Goal: Navigation & Orientation: Find specific page/section

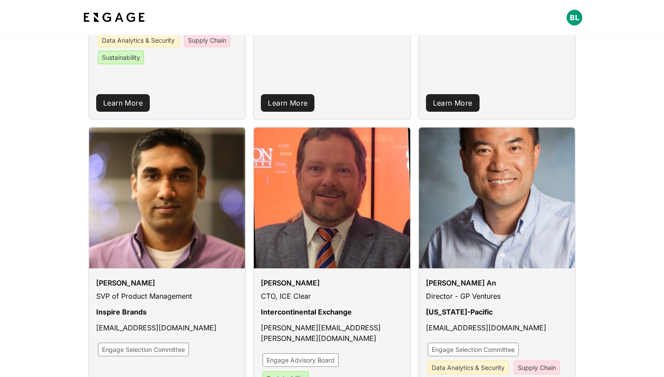
scroll to position [132, 0]
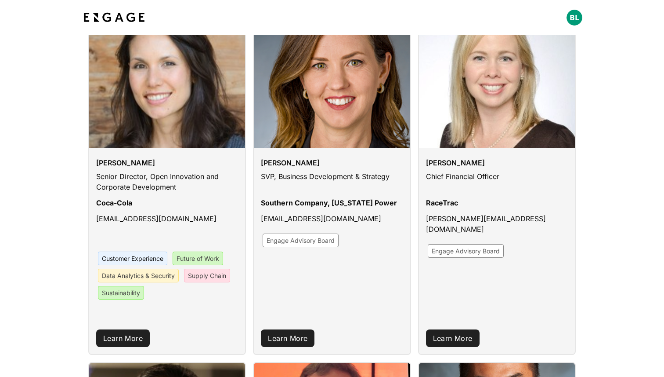
click at [127, 15] on img at bounding box center [114, 18] width 65 height 16
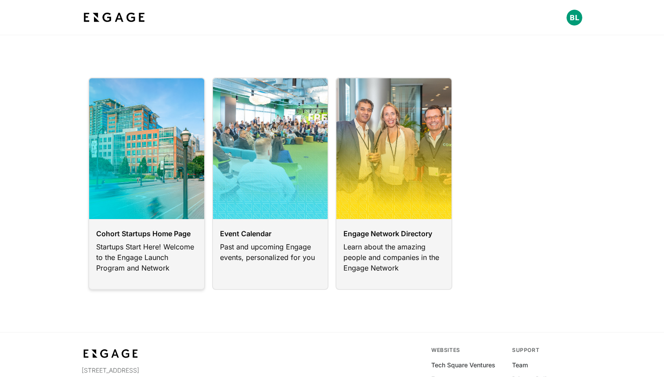
click at [177, 258] on link at bounding box center [146, 183] width 117 height 212
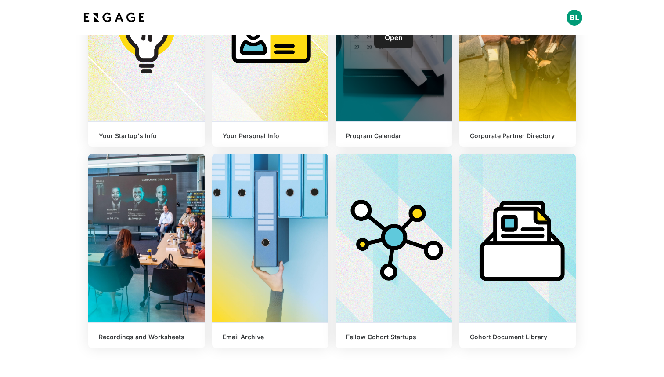
scroll to position [248, 0]
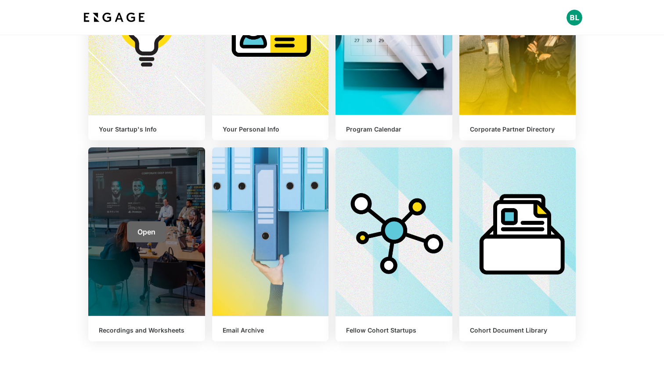
click at [138, 238] on link "Open" at bounding box center [146, 231] width 39 height 21
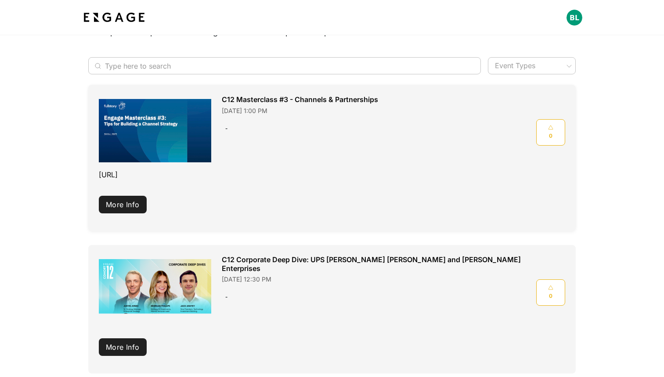
scroll to position [327, 0]
